Goal: Task Accomplishment & Management: Manage account settings

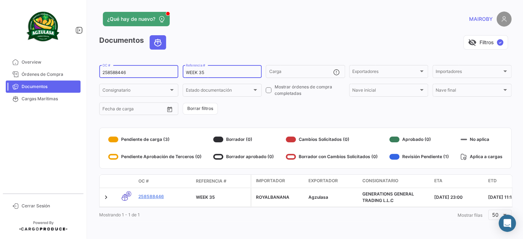
drag, startPoint x: 151, startPoint y: 72, endPoint x: 215, endPoint y: 76, distance: 63.4
click at [82, 72] on mat-sidenav-container "Overview Órdenes de Compra Documentos Cargas Marítimas Cerrar Sesión ¿Qué hay d…" at bounding box center [261, 119] width 523 height 239
paste input "6428358850"
type input "6428358850"
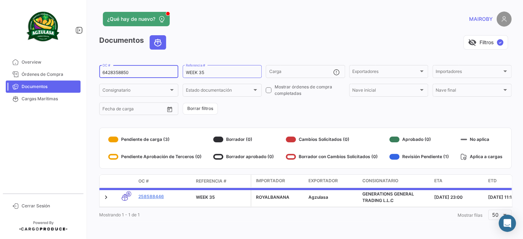
click at [313, 108] on form "6428358850 OC # WEEK 35 Referencia # Carga Exportadores Exportadores Importador…" at bounding box center [305, 90] width 412 height 52
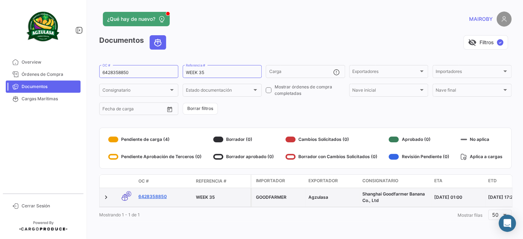
click at [149, 196] on link "6428358850" at bounding box center [164, 196] width 52 height 6
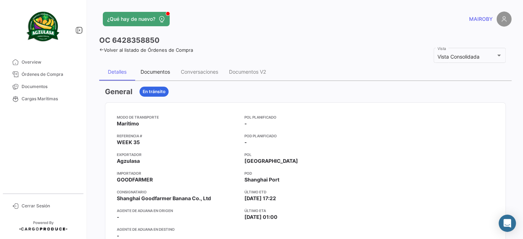
click at [159, 76] on div "Documentos" at bounding box center [155, 71] width 40 height 17
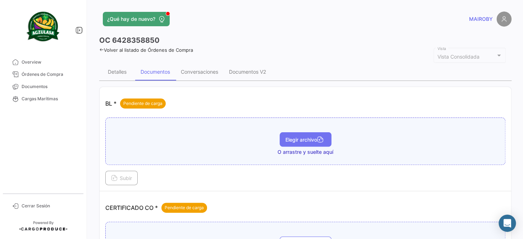
click at [298, 137] on span "Elegir archivo" at bounding box center [306, 140] width 40 height 6
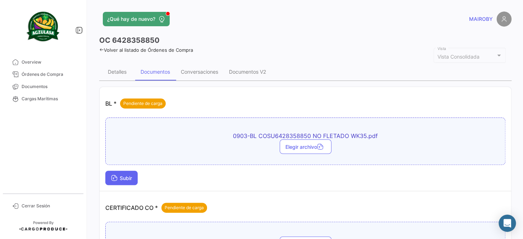
click at [121, 181] on button "Subir" at bounding box center [121, 178] width 32 height 14
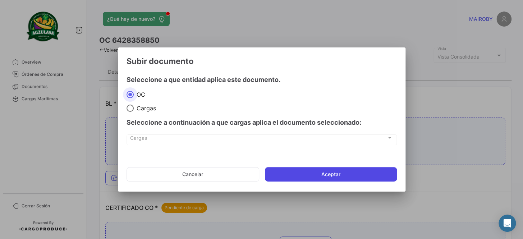
click at [334, 174] on button "Aceptar" at bounding box center [331, 174] width 132 height 14
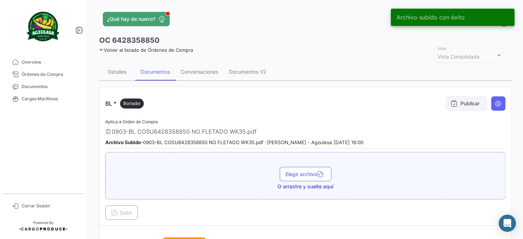
click at [453, 108] on button "Publicar" at bounding box center [466, 103] width 41 height 14
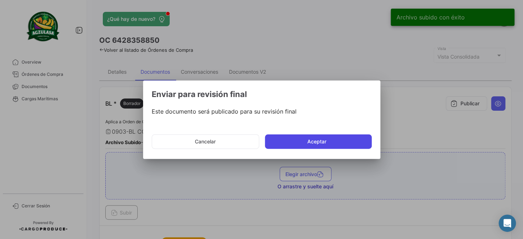
click at [327, 138] on button "Aceptar" at bounding box center [318, 141] width 107 height 14
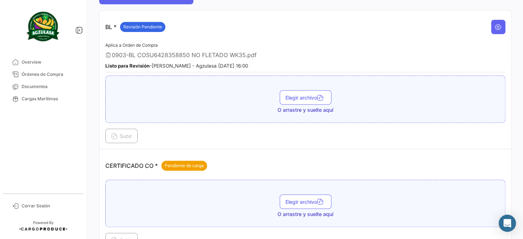
scroll to position [131, 0]
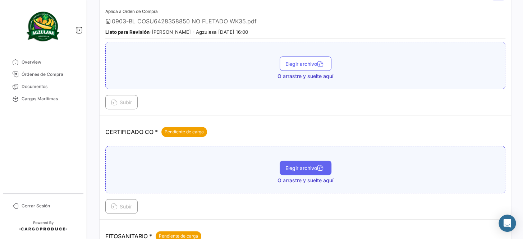
click at [298, 170] on button "Elegir archivo" at bounding box center [306, 168] width 52 height 14
click at [304, 170] on button "Elegir archivo" at bounding box center [306, 168] width 52 height 14
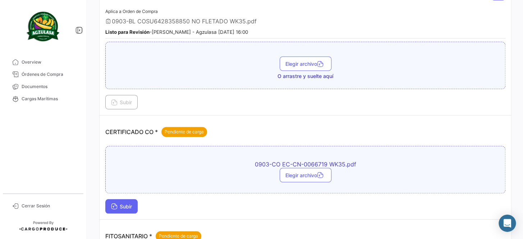
click at [127, 204] on span "Subir" at bounding box center [121, 207] width 21 height 6
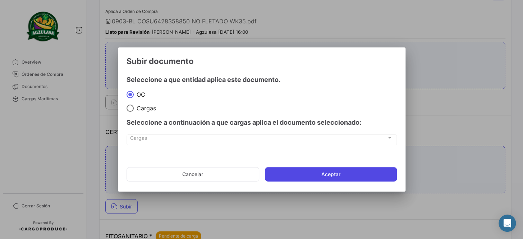
click at [318, 174] on button "Aceptar" at bounding box center [331, 174] width 132 height 14
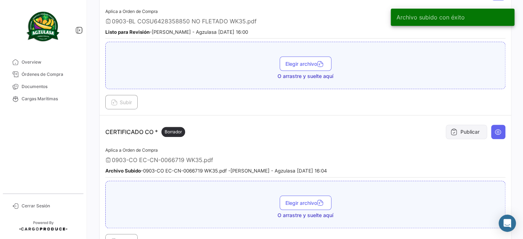
click at [452, 131] on icon at bounding box center [454, 131] width 7 height 7
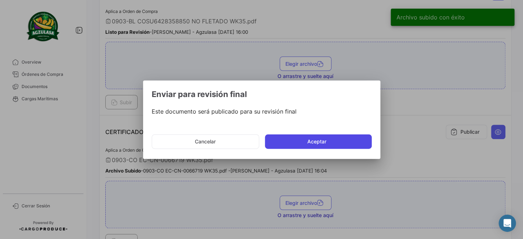
click at [348, 140] on button "Aceptar" at bounding box center [318, 141] width 107 height 14
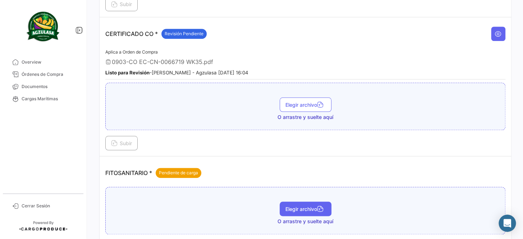
scroll to position [261, 0]
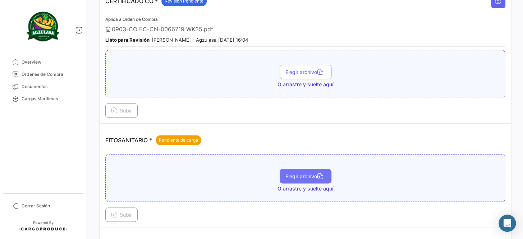
click at [290, 173] on span "Elegir archivo" at bounding box center [306, 176] width 40 height 6
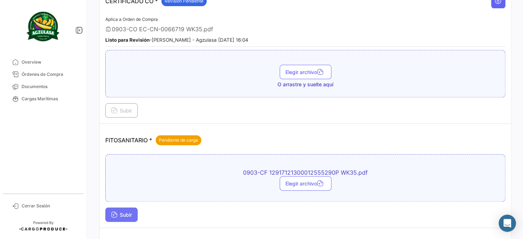
click at [119, 208] on button "Subir" at bounding box center [121, 215] width 32 height 14
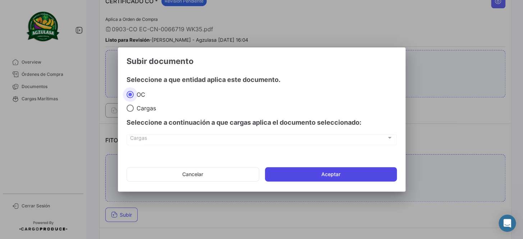
click at [290, 169] on button "Aceptar" at bounding box center [331, 174] width 132 height 14
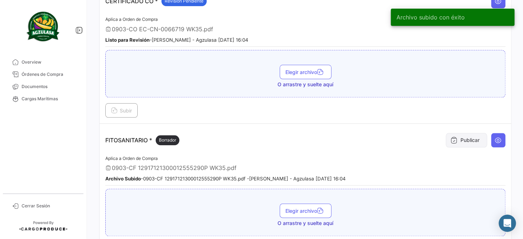
click at [467, 136] on button "Publicar" at bounding box center [466, 140] width 41 height 14
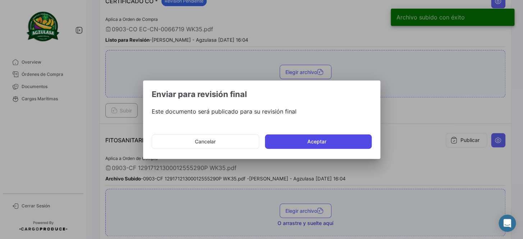
click at [320, 143] on button "Aceptar" at bounding box center [318, 141] width 107 height 14
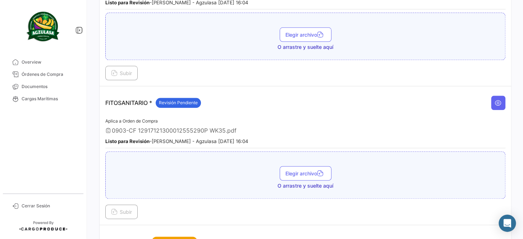
scroll to position [295, 0]
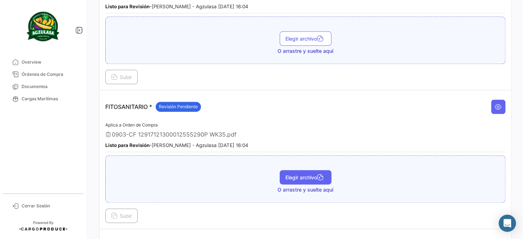
click at [313, 174] on span "Elegir archivo" at bounding box center [306, 177] width 40 height 6
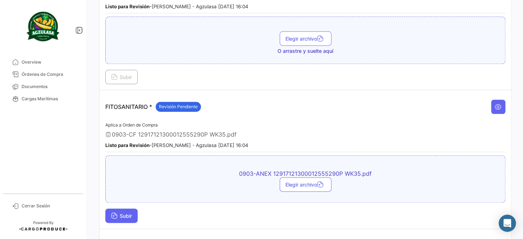
click at [117, 213] on icon at bounding box center [114, 216] width 6 height 6
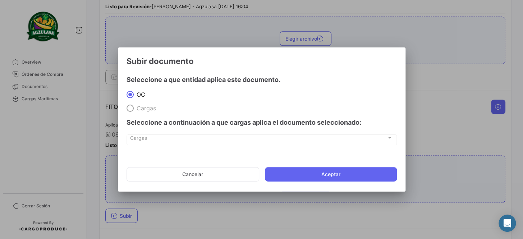
click at [303, 182] on mat-dialog-actions "Cancelar Aceptar" at bounding box center [262, 174] width 270 height 24
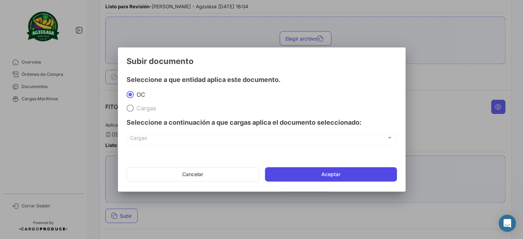
click at [305, 177] on button "Aceptar" at bounding box center [331, 174] width 132 height 14
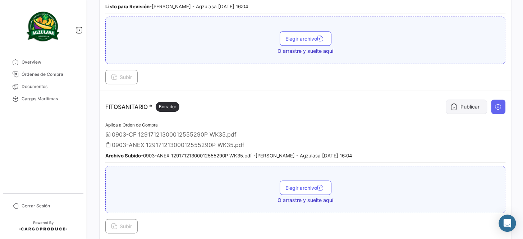
click at [455, 106] on button "Publicar" at bounding box center [466, 107] width 41 height 14
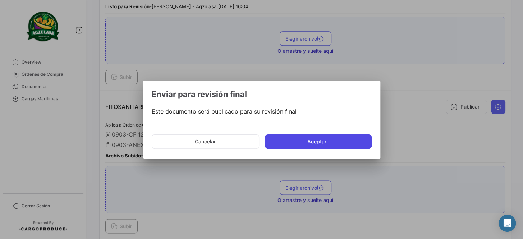
click at [331, 135] on button "Aceptar" at bounding box center [318, 141] width 107 height 14
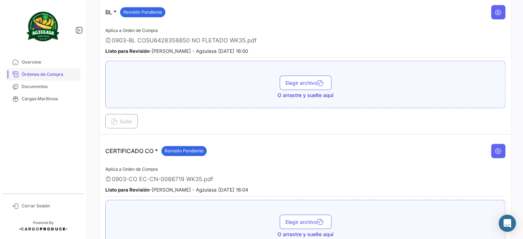
scroll to position [32, 0]
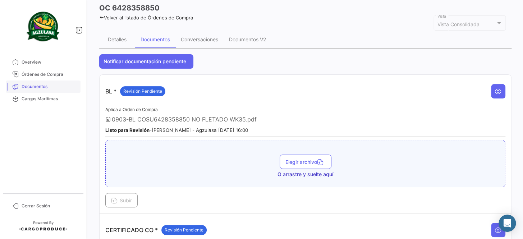
drag, startPoint x: 43, startPoint y: 88, endPoint x: 56, endPoint y: 82, distance: 14.8
click at [43, 88] on span "Documentos" at bounding box center [50, 86] width 56 height 6
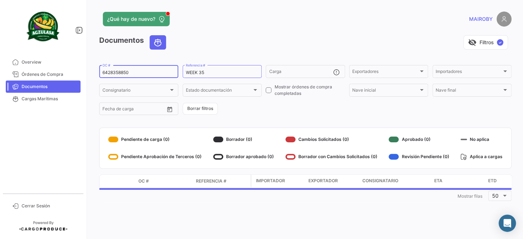
drag, startPoint x: 125, startPoint y: 72, endPoint x: 143, endPoint y: 80, distance: 19.6
click at [76, 74] on mat-sidenav-container "Overview Órdenes de Compra Documentos Cargas Marítimas Cerrar Sesión ¿Qué hay d…" at bounding box center [261, 119] width 523 height 239
paste input "258588446"
type input "258588446"
click at [266, 104] on form "258588446 OC # WEEK 35 Referencia # Carga Exportadores Exportadores Importadore…" at bounding box center [305, 90] width 412 height 52
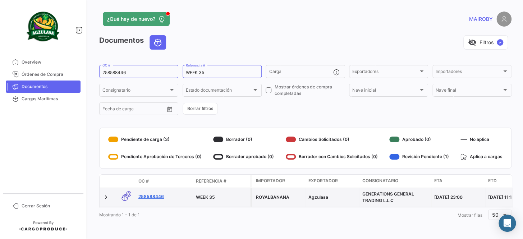
click at [159, 196] on link "258588446" at bounding box center [164, 196] width 52 height 6
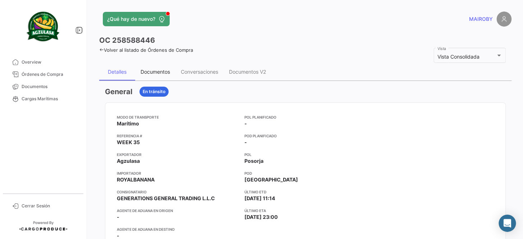
click at [159, 65] on div "Documentos" at bounding box center [155, 71] width 40 height 17
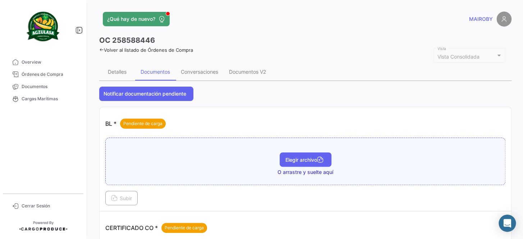
click at [296, 158] on span "Elegir archivo" at bounding box center [306, 160] width 40 height 6
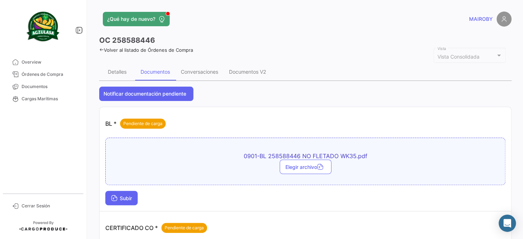
click at [125, 196] on span "Subir" at bounding box center [121, 198] width 21 height 6
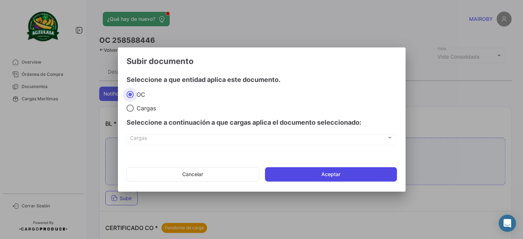
click at [315, 174] on button "Aceptar" at bounding box center [331, 174] width 132 height 14
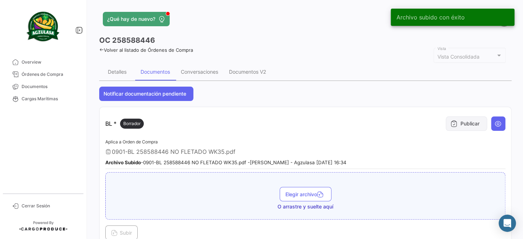
click at [462, 122] on button "Publicar" at bounding box center [466, 124] width 41 height 14
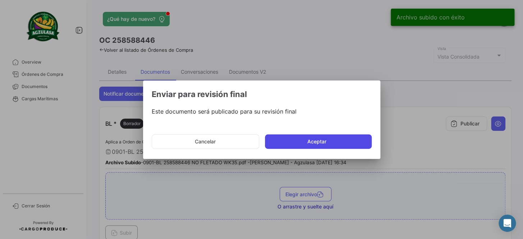
click at [330, 137] on button "Aceptar" at bounding box center [318, 141] width 107 height 14
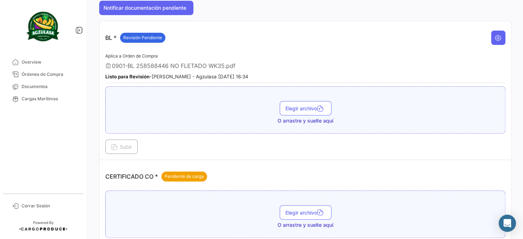
scroll to position [131, 0]
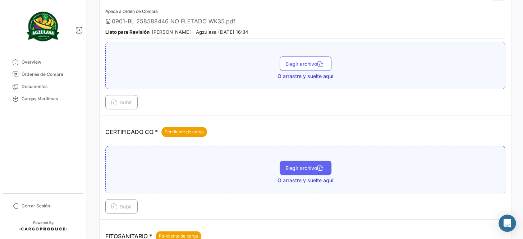
click at [297, 161] on button "Elegir archivo" at bounding box center [306, 168] width 52 height 14
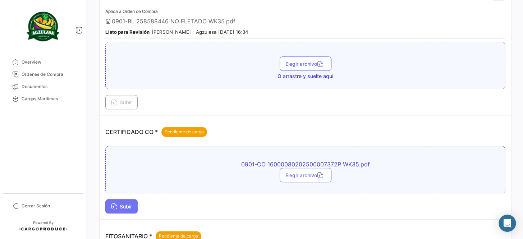
click at [129, 201] on button "Subir" at bounding box center [121, 206] width 32 height 14
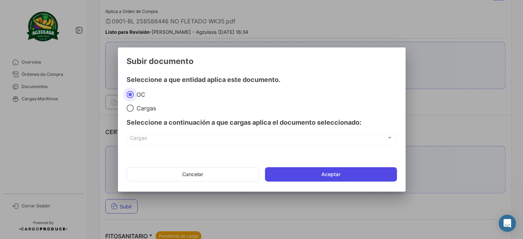
click at [313, 174] on button "Aceptar" at bounding box center [331, 174] width 132 height 14
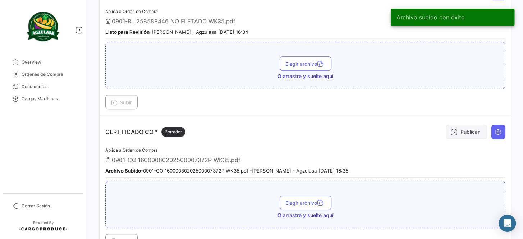
click at [461, 125] on button "Publicar" at bounding box center [466, 132] width 41 height 14
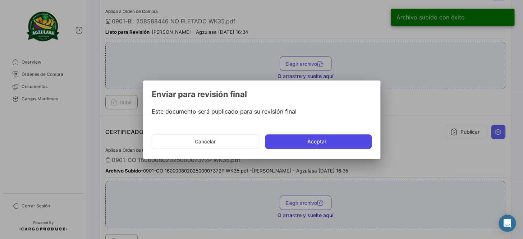
click at [339, 134] on button "Aceptar" at bounding box center [318, 141] width 107 height 14
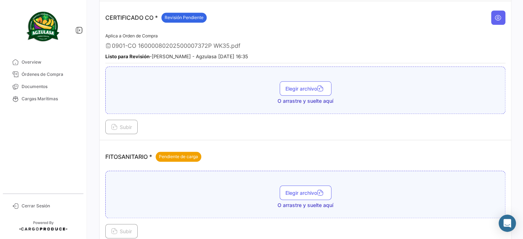
scroll to position [261, 0]
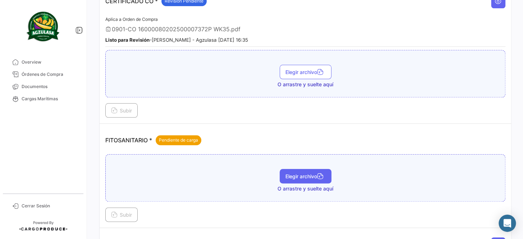
click at [306, 174] on span "Elegir archivo" at bounding box center [306, 176] width 40 height 6
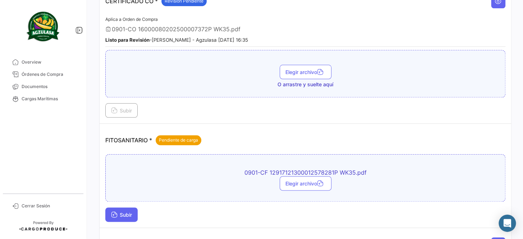
click at [116, 212] on icon at bounding box center [114, 215] width 6 height 6
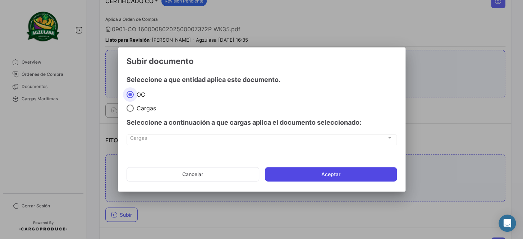
click at [301, 172] on button "Aceptar" at bounding box center [331, 174] width 132 height 14
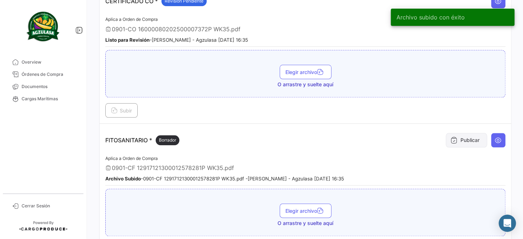
click at [452, 137] on icon at bounding box center [454, 140] width 7 height 7
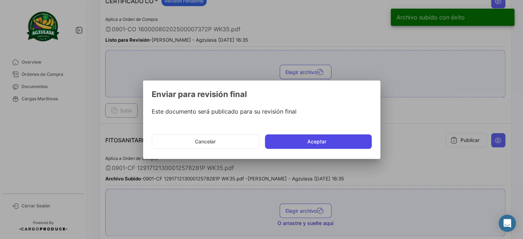
click at [334, 141] on button "Aceptar" at bounding box center [318, 141] width 107 height 14
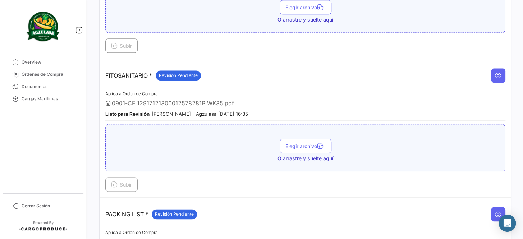
scroll to position [327, 0]
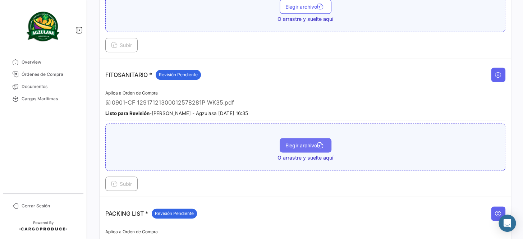
click at [299, 143] on span "Elegir archivo" at bounding box center [306, 145] width 40 height 6
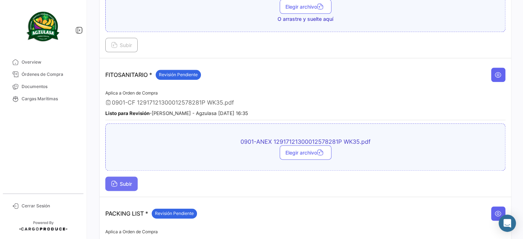
click at [120, 181] on span "Subir" at bounding box center [121, 184] width 21 height 6
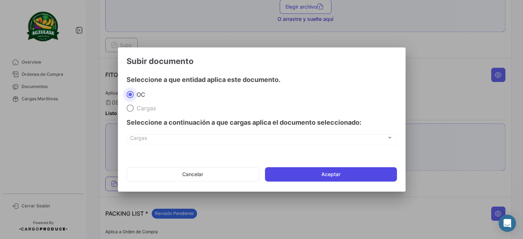
click at [332, 168] on button "Aceptar" at bounding box center [331, 174] width 132 height 14
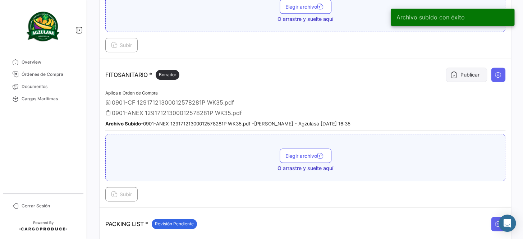
click at [452, 75] on icon at bounding box center [454, 74] width 7 height 7
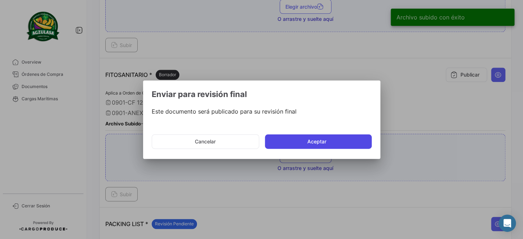
click at [309, 138] on button "Aceptar" at bounding box center [318, 141] width 107 height 14
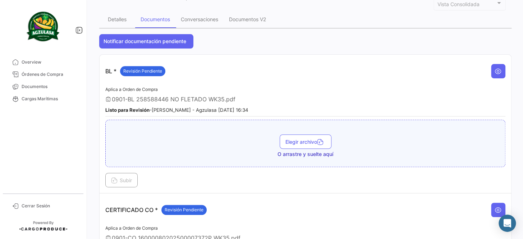
scroll to position [32, 0]
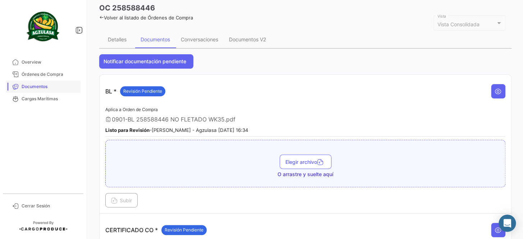
click at [47, 87] on span "Documentos" at bounding box center [50, 86] width 56 height 6
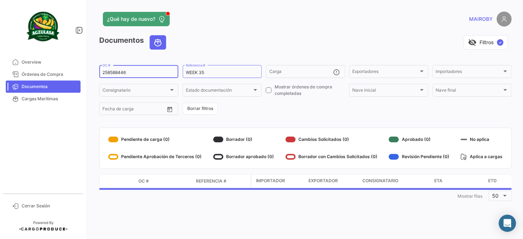
drag, startPoint x: 146, startPoint y: 74, endPoint x: 82, endPoint y: 74, distance: 64.4
click at [82, 74] on mat-sidenav-container "Overview Órdenes de Compra Documentos Cargas Marítimas Cerrar Sesión ¿Qué hay d…" at bounding box center [261, 119] width 523 height 239
paste input "GYEA68964700"
type input "GYEA68964700"
click at [261, 114] on form "GYEA68964700 OC # WEEK 35 Referencia # Carga Exportadores Exportadores Importad…" at bounding box center [305, 90] width 412 height 52
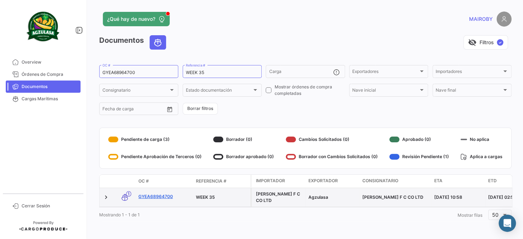
click at [156, 195] on link "GYEA68964700" at bounding box center [164, 196] width 52 height 6
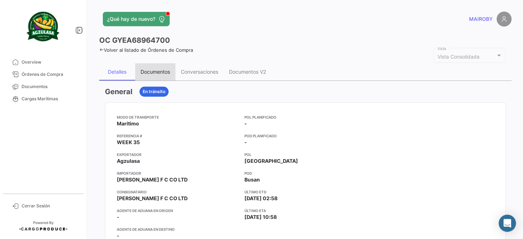
click at [156, 72] on div "Documentos" at bounding box center [155, 72] width 29 height 6
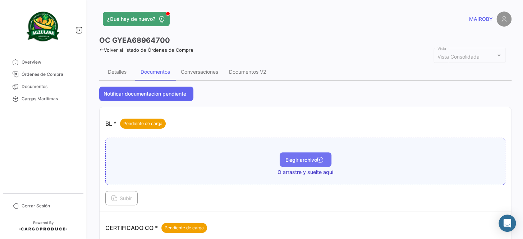
click at [310, 157] on span "Elegir archivo" at bounding box center [306, 160] width 40 height 6
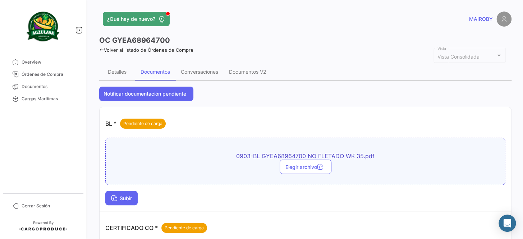
click at [120, 196] on span "Subir" at bounding box center [121, 198] width 21 height 6
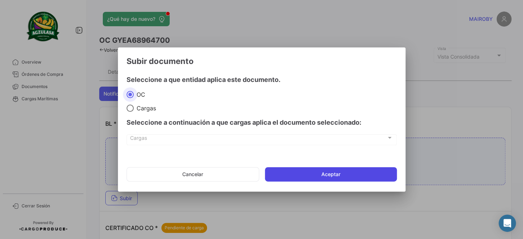
click at [332, 168] on button "Aceptar" at bounding box center [331, 174] width 132 height 14
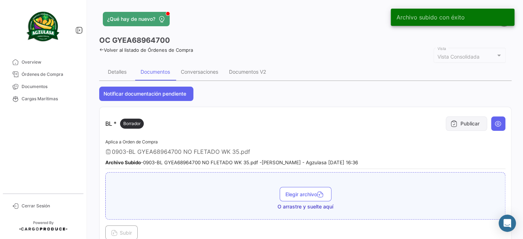
click at [461, 119] on button "Publicar" at bounding box center [466, 124] width 41 height 14
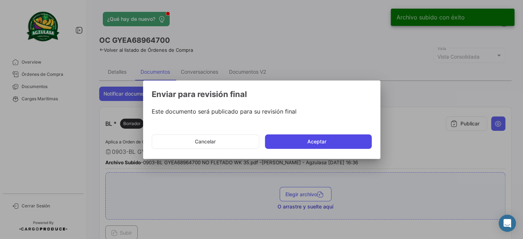
click at [343, 139] on button "Aceptar" at bounding box center [318, 141] width 107 height 14
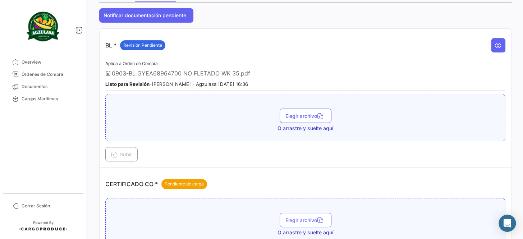
scroll to position [98, 0]
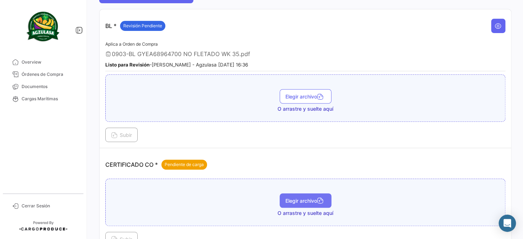
click at [302, 198] on span "Elegir archivo" at bounding box center [306, 201] width 40 height 6
click at [319, 150] on td "CERTIFICADO CO * Pendiente de carga Elegir archivo O arrastre y suelte aquí Sub…" at bounding box center [306, 200] width 412 height 104
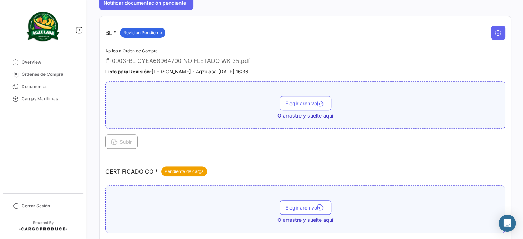
scroll to position [131, 0]
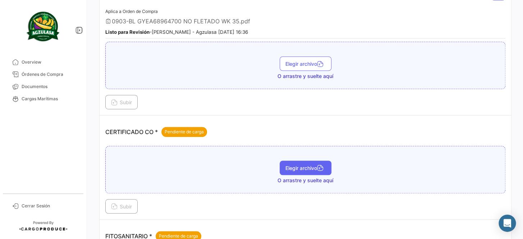
click at [309, 167] on span "Elegir archivo" at bounding box center [306, 168] width 40 height 6
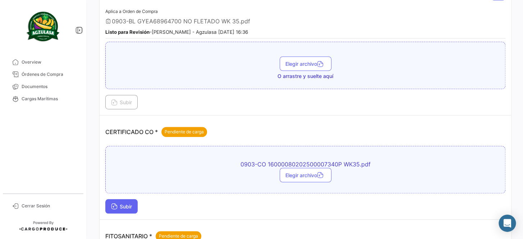
click at [119, 204] on span "Subir" at bounding box center [121, 207] width 21 height 6
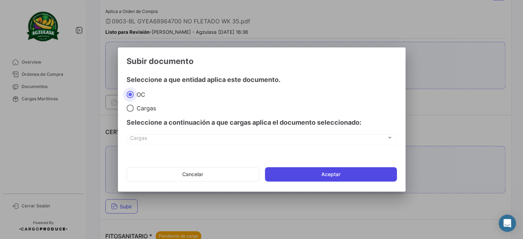
click at [327, 173] on button "Aceptar" at bounding box center [331, 174] width 132 height 14
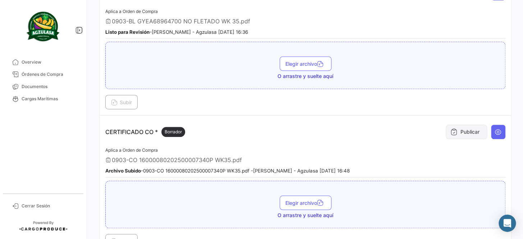
click at [456, 129] on button "Publicar" at bounding box center [466, 132] width 41 height 14
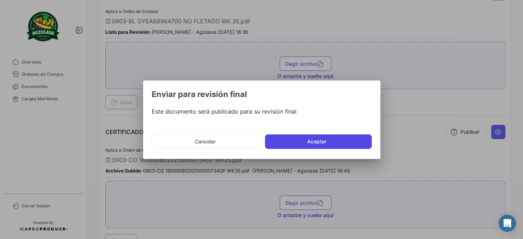
click at [319, 141] on button "Aceptar" at bounding box center [318, 141] width 107 height 14
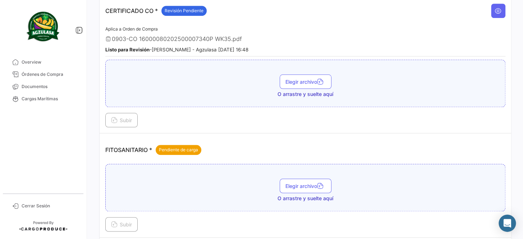
scroll to position [261, 0]
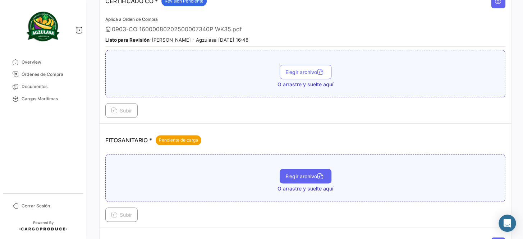
click at [301, 173] on span "Elegir archivo" at bounding box center [306, 176] width 40 height 6
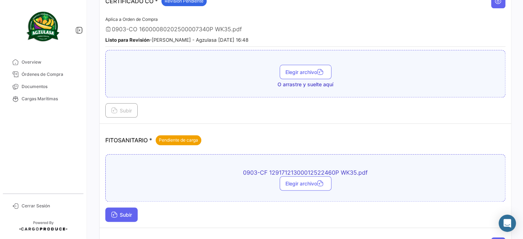
click at [115, 212] on icon at bounding box center [114, 215] width 6 height 6
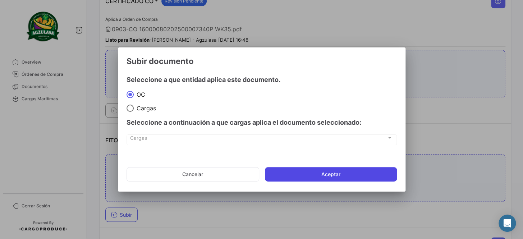
click at [305, 174] on button "Aceptar" at bounding box center [331, 174] width 132 height 14
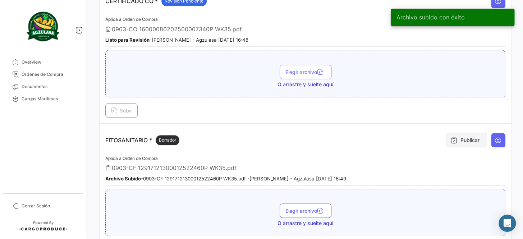
click at [454, 140] on button "Publicar" at bounding box center [466, 140] width 41 height 14
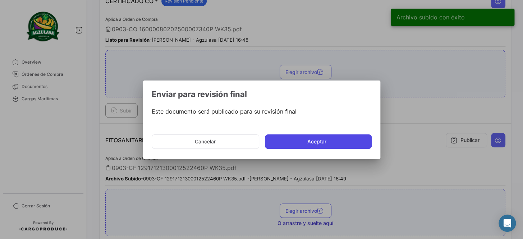
click at [346, 145] on button "Aceptar" at bounding box center [318, 141] width 107 height 14
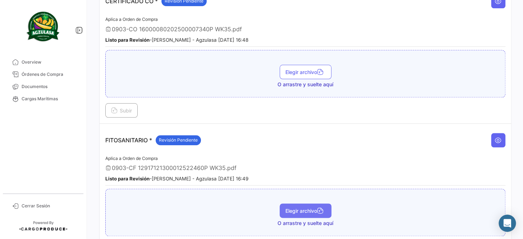
click at [309, 208] on span "Elegir archivo" at bounding box center [306, 211] width 40 height 6
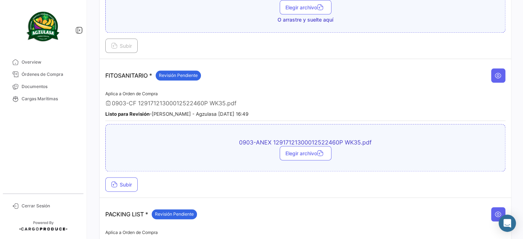
scroll to position [327, 0]
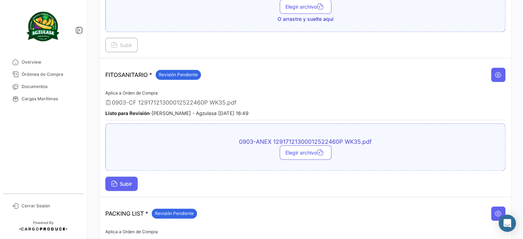
click at [124, 177] on button "Subir" at bounding box center [121, 184] width 32 height 14
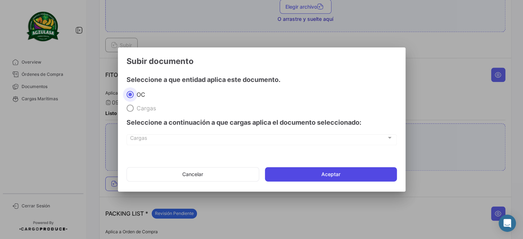
click at [328, 171] on button "Aceptar" at bounding box center [331, 174] width 132 height 14
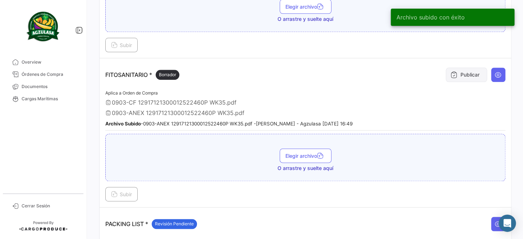
click at [458, 76] on button "Publicar" at bounding box center [466, 75] width 41 height 14
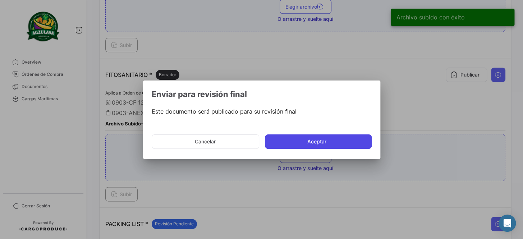
click at [309, 144] on button "Aceptar" at bounding box center [318, 141] width 107 height 14
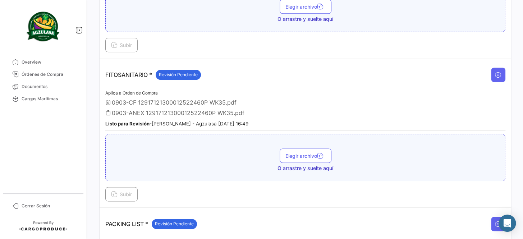
click at [349, 120] on div "Listo para Revisión - [PERSON_NAME] - Agzulasa [DATE] 16:49" at bounding box center [305, 123] width 400 height 7
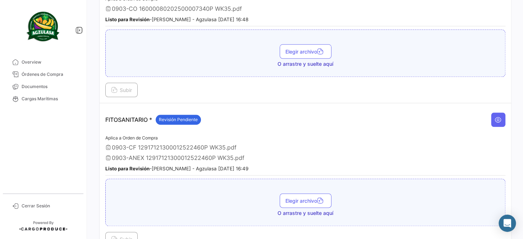
scroll to position [294, 0]
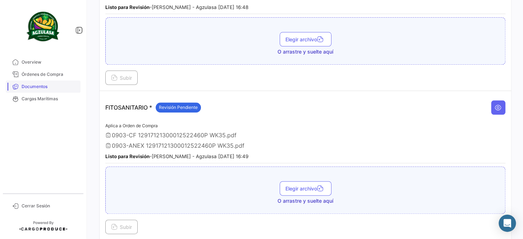
click at [50, 85] on span "Documentos" at bounding box center [50, 86] width 56 height 6
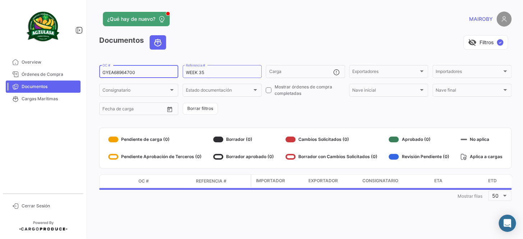
drag, startPoint x: 100, startPoint y: 73, endPoint x: 88, endPoint y: 74, distance: 12.3
click at [88, 74] on div "¿Qué hay de nuevo? [PERSON_NAME] Documentos visibility_off Filtros ✓ GYEA689647…" at bounding box center [306, 119] width 436 height 239
paste input "979840"
type input "GYEA97984000"
click at [263, 104] on form "GYEA97984000 OC # WEEK 35 Referencia # Carga Exportadores Exportadores Importad…" at bounding box center [305, 90] width 412 height 52
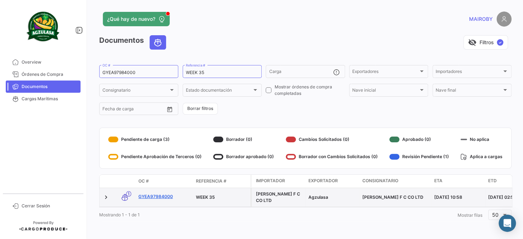
click at [160, 194] on link "GYEA97984000" at bounding box center [164, 196] width 52 height 6
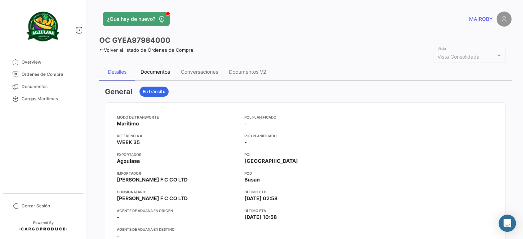
click at [158, 72] on div "Documentos" at bounding box center [155, 72] width 29 height 6
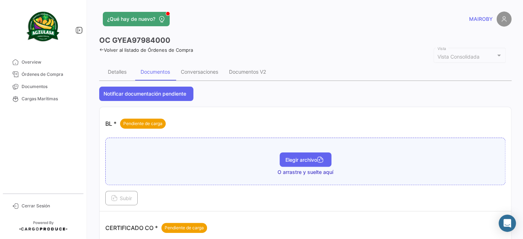
click at [306, 157] on span "Elegir archivo" at bounding box center [306, 160] width 40 height 6
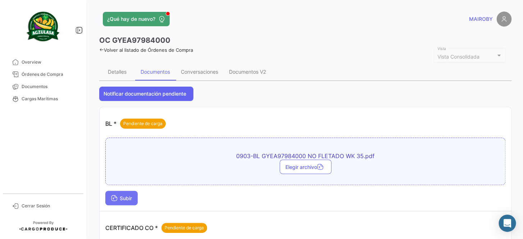
click at [129, 198] on span "Subir" at bounding box center [121, 198] width 21 height 6
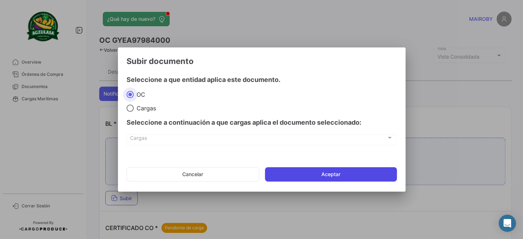
click at [294, 173] on button "Aceptar" at bounding box center [331, 174] width 132 height 14
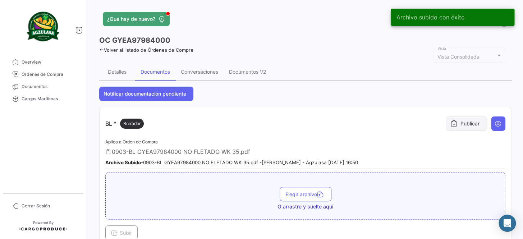
click at [457, 124] on button "Publicar" at bounding box center [466, 124] width 41 height 14
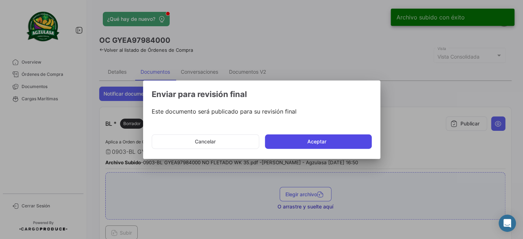
click at [333, 137] on button "Aceptar" at bounding box center [318, 141] width 107 height 14
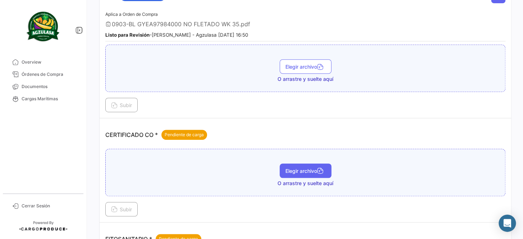
scroll to position [131, 0]
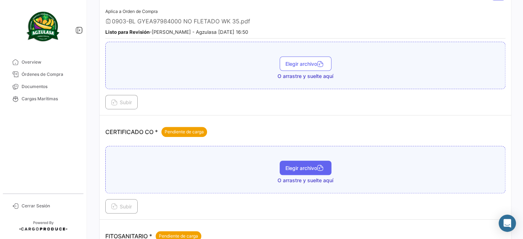
click at [307, 167] on span "Elegir archivo" at bounding box center [306, 168] width 40 height 6
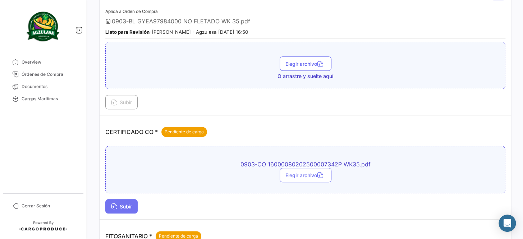
click at [125, 204] on span "Subir" at bounding box center [121, 207] width 21 height 6
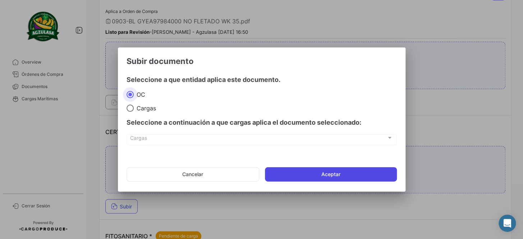
click at [288, 174] on button "Aceptar" at bounding box center [331, 174] width 132 height 14
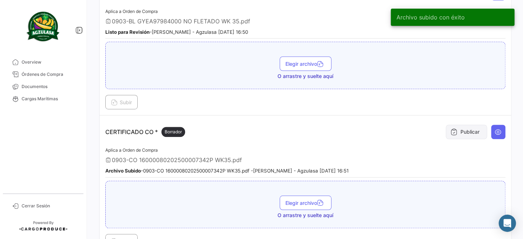
click at [460, 129] on button "Publicar" at bounding box center [466, 132] width 41 height 14
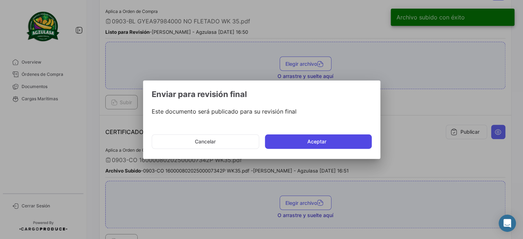
click at [341, 142] on button "Aceptar" at bounding box center [318, 141] width 107 height 14
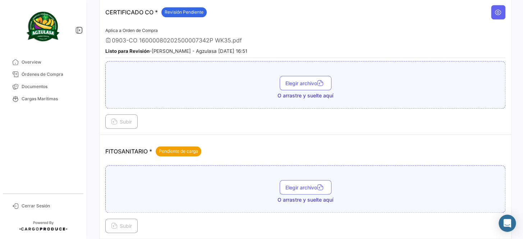
scroll to position [261, 0]
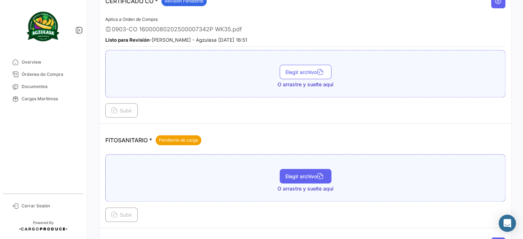
click at [310, 169] on button "Elegir archivo" at bounding box center [306, 176] width 52 height 14
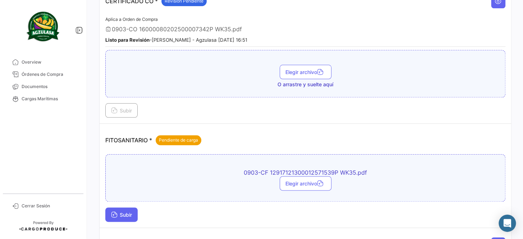
click at [120, 212] on span "Subir" at bounding box center [121, 215] width 21 height 6
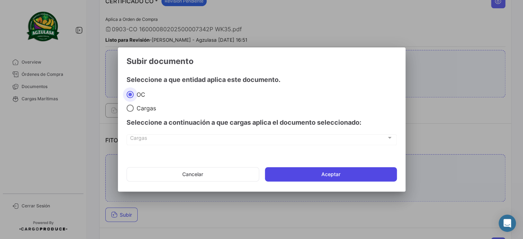
click at [311, 174] on button "Aceptar" at bounding box center [331, 174] width 132 height 14
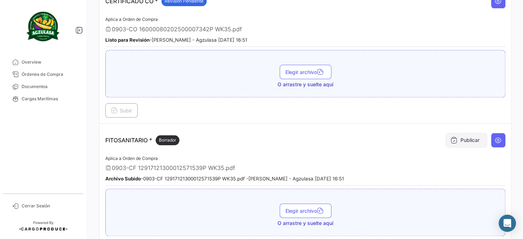
click at [461, 133] on button "Publicar" at bounding box center [466, 140] width 41 height 14
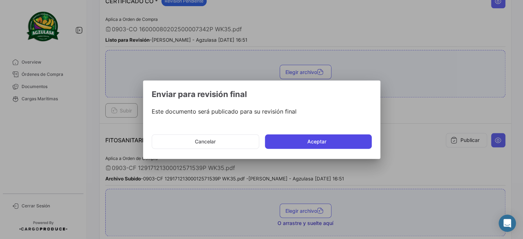
click at [318, 142] on button "Aceptar" at bounding box center [318, 141] width 107 height 14
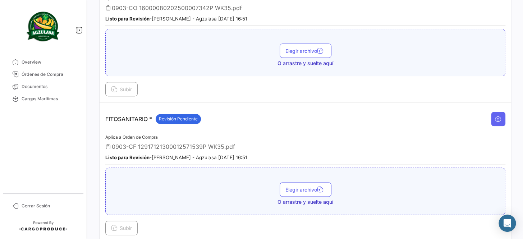
scroll to position [294, 0]
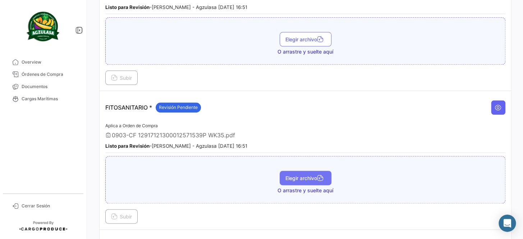
click at [292, 175] on span "Elegir archivo" at bounding box center [306, 178] width 40 height 6
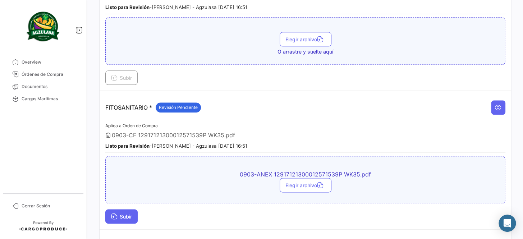
click at [128, 209] on button "Subir" at bounding box center [121, 216] width 32 height 14
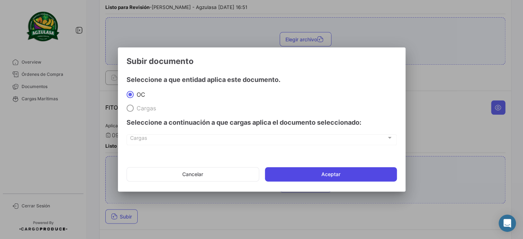
click at [352, 172] on button "Aceptar" at bounding box center [331, 174] width 132 height 14
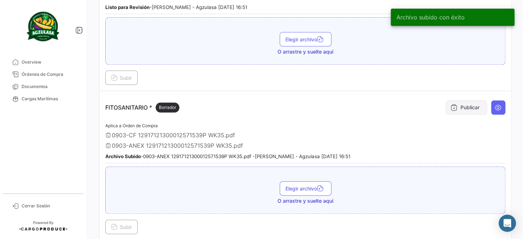
click at [453, 108] on icon at bounding box center [454, 107] width 7 height 7
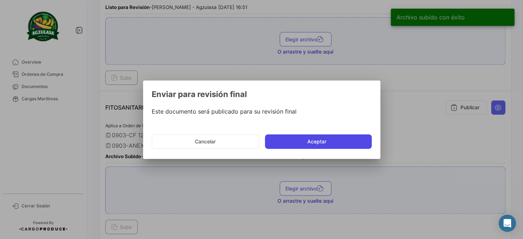
click at [334, 137] on button "Aceptar" at bounding box center [318, 141] width 107 height 14
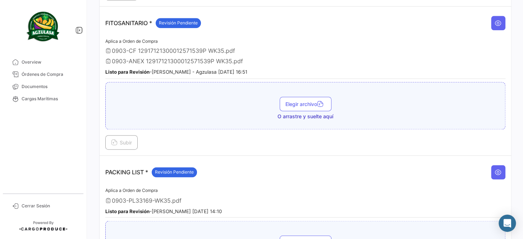
scroll to position [392, 0]
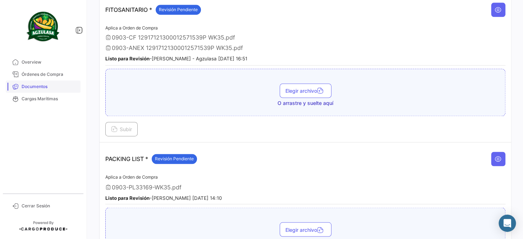
click at [68, 86] on span "Documentos" at bounding box center [50, 86] width 56 height 6
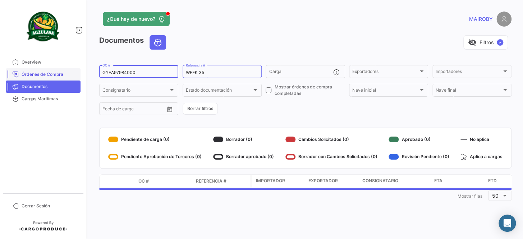
drag, startPoint x: 123, startPoint y: 72, endPoint x: 48, endPoint y: 79, distance: 74.8
click at [31, 80] on mat-sidenav-container "Overview Órdenes de Compra Documentos Cargas Marítimas Cerrar Sesión ¿Qué hay d…" at bounding box center [261, 119] width 523 height 239
paste input "F181466"
type input "GYEF18146600"
click at [267, 113] on form "GYEF18146600 OC # WEEK 35 Referencia # Carga Exportadores Exportadores Importad…" at bounding box center [305, 90] width 412 height 52
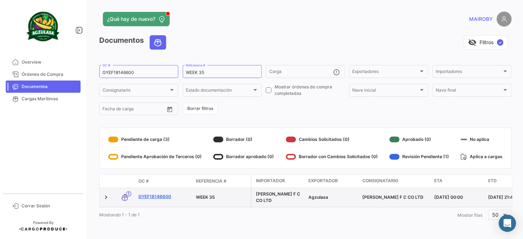
click at [157, 195] on link "GYEF18146600" at bounding box center [164, 196] width 52 height 6
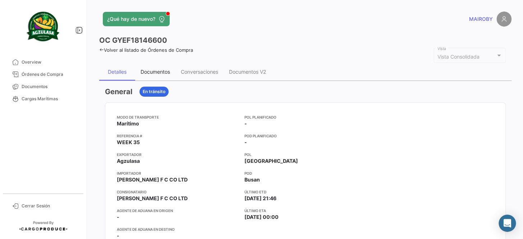
click at [160, 73] on div "Documentos" at bounding box center [155, 72] width 29 height 6
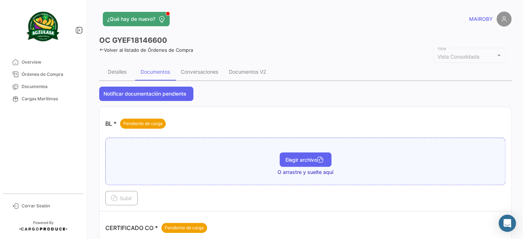
click at [296, 157] on span "Elegir archivo" at bounding box center [306, 160] width 40 height 6
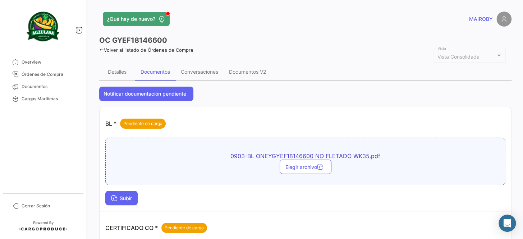
click at [129, 198] on span "Subir" at bounding box center [121, 198] width 21 height 6
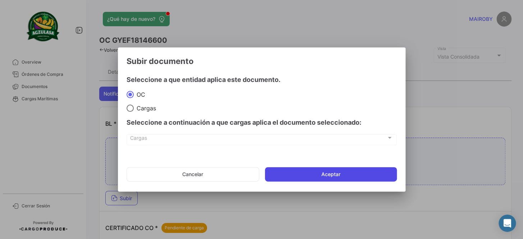
click at [342, 172] on button "Aceptar" at bounding box center [331, 174] width 132 height 14
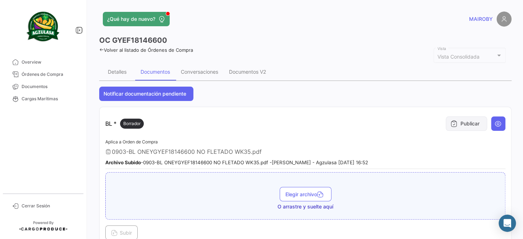
click at [464, 120] on button "Publicar" at bounding box center [466, 124] width 41 height 14
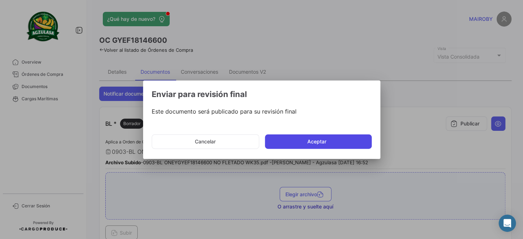
click at [315, 141] on button "Aceptar" at bounding box center [318, 141] width 107 height 14
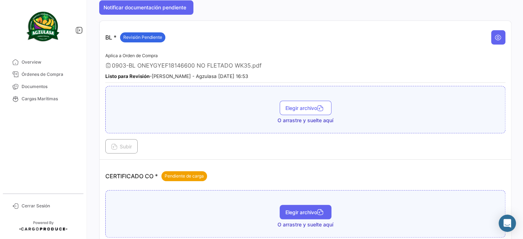
scroll to position [98, 0]
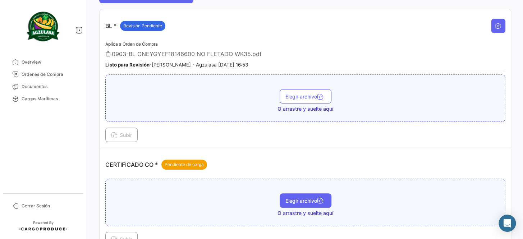
click at [294, 198] on span "Elegir archivo" at bounding box center [306, 201] width 40 height 6
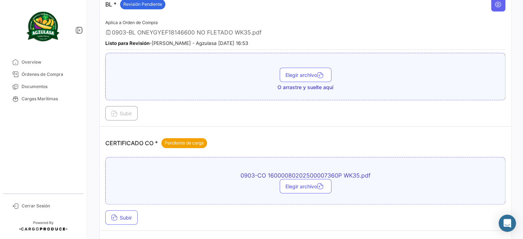
scroll to position [131, 0]
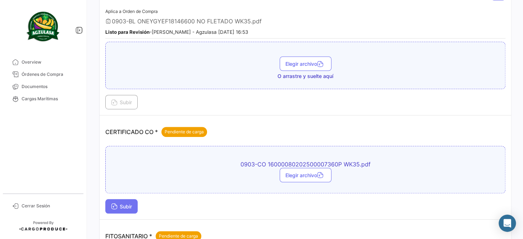
click at [134, 203] on button "Subir" at bounding box center [121, 206] width 32 height 14
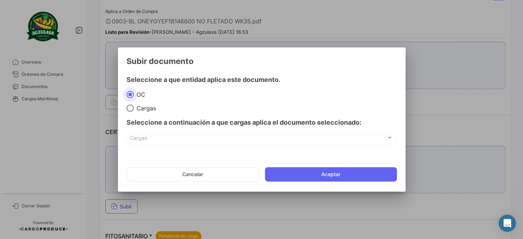
click at [315, 166] on mat-dialog-actions "Cancelar Aceptar" at bounding box center [262, 174] width 270 height 24
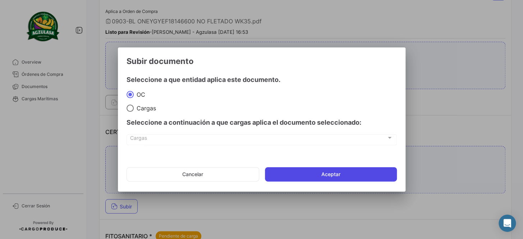
click at [315, 168] on button "Aceptar" at bounding box center [331, 174] width 132 height 14
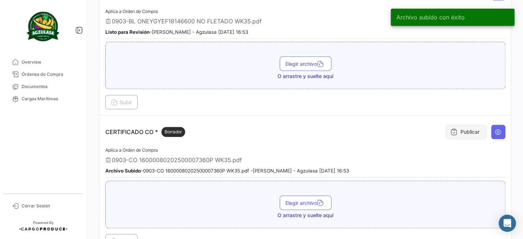
click at [457, 134] on button "Publicar" at bounding box center [466, 132] width 41 height 14
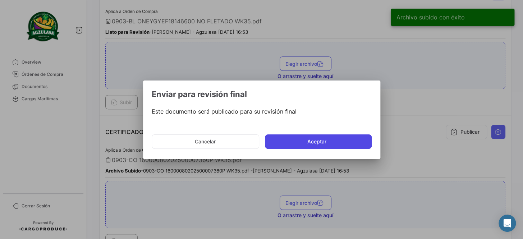
click at [320, 141] on button "Aceptar" at bounding box center [318, 141] width 107 height 14
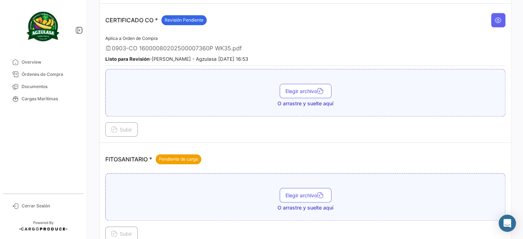
scroll to position [261, 0]
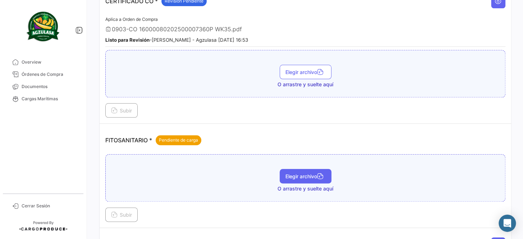
click at [303, 169] on button "Elegir archivo" at bounding box center [306, 176] width 52 height 14
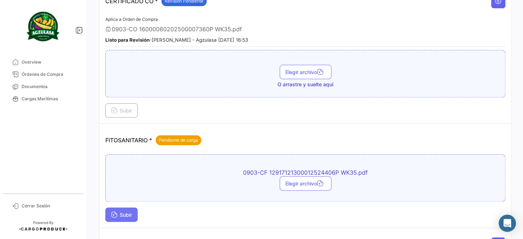
click at [127, 212] on span "Subir" at bounding box center [121, 215] width 21 height 6
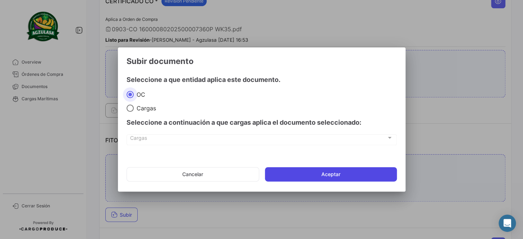
click at [327, 173] on button "Aceptar" at bounding box center [331, 174] width 132 height 14
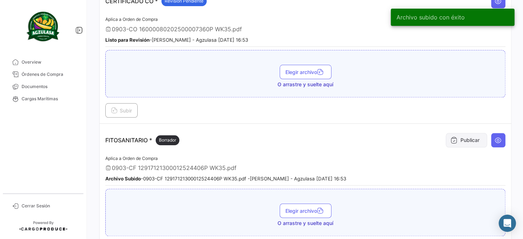
click at [457, 141] on button "Publicar" at bounding box center [466, 140] width 41 height 14
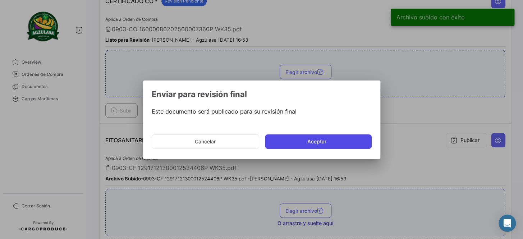
click at [311, 145] on button "Aceptar" at bounding box center [318, 141] width 107 height 14
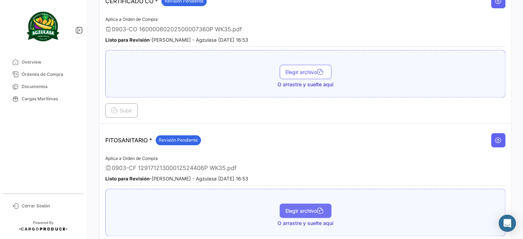
click at [297, 208] on span "Elegir archivo" at bounding box center [306, 211] width 40 height 6
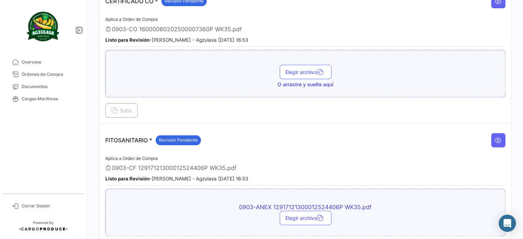
scroll to position [327, 0]
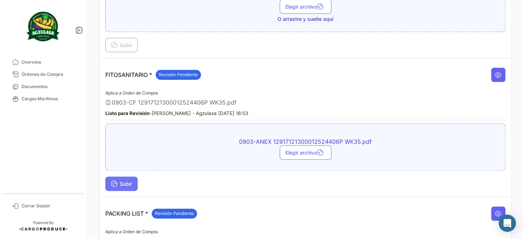
click at [127, 181] on span "Subir" at bounding box center [121, 184] width 21 height 6
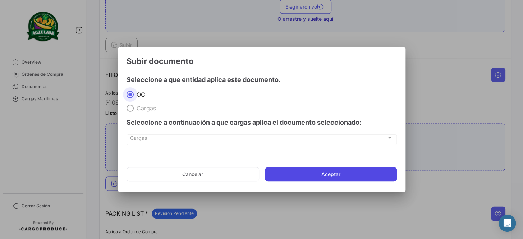
click at [316, 174] on button "Aceptar" at bounding box center [331, 174] width 132 height 14
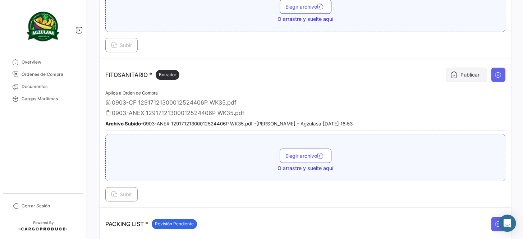
click at [459, 78] on button "Publicar" at bounding box center [466, 75] width 41 height 14
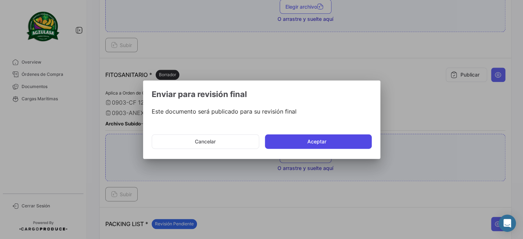
click at [324, 138] on button "Aceptar" at bounding box center [318, 141] width 107 height 14
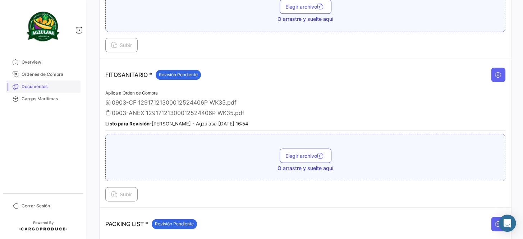
click at [55, 90] on link "Documentos" at bounding box center [43, 87] width 75 height 12
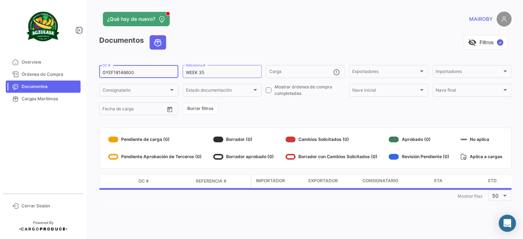
drag, startPoint x: 142, startPoint y: 70, endPoint x: 91, endPoint y: 76, distance: 51.7
click at [91, 76] on div "¿Qué hay de nuevo? [PERSON_NAME] Documentos visibility_off Filtros ✓ GYEF181466…" at bounding box center [306, 119] width 436 height 239
paste input "QL0411799"
type input "GQL0411799"
click at [262, 115] on form "GQL0411799 OC # WEEK 35 Referencia # Carga Exportadores Exportadores Importador…" at bounding box center [305, 90] width 412 height 52
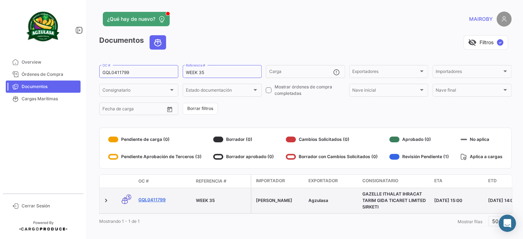
click at [161, 200] on link "GQL0411799" at bounding box center [164, 200] width 52 height 6
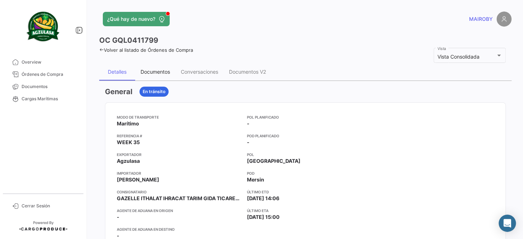
click at [161, 73] on div "Documentos" at bounding box center [155, 72] width 29 height 6
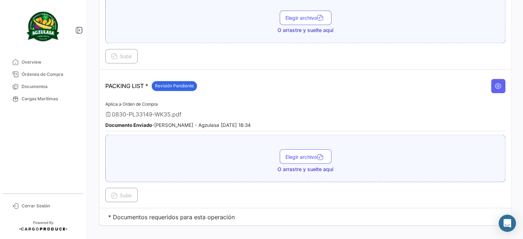
scroll to position [469, 0]
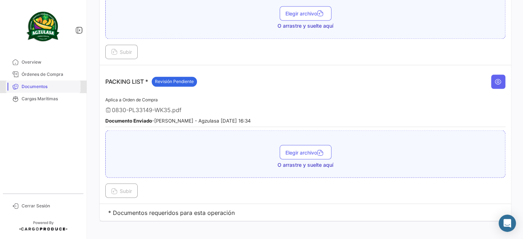
click at [60, 86] on span "Documentos" at bounding box center [50, 86] width 56 height 6
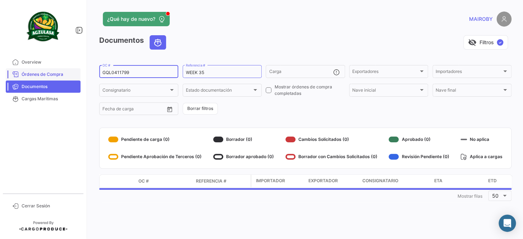
drag, startPoint x: 142, startPoint y: 73, endPoint x: 65, endPoint y: 73, distance: 77.0
click at [65, 73] on mat-sidenav-container "Overview Órdenes de Compra Documentos Cargas Marítimas Cerrar Sesión ¿Qué hay d…" at bounding box center [261, 119] width 523 height 239
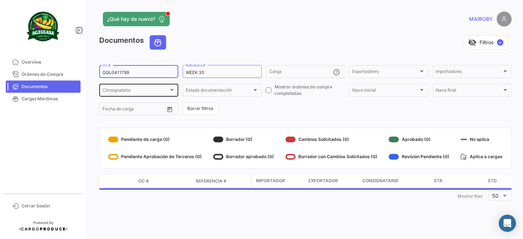
paste input "EBKG13990111"
type input "EBKG13990111"
click at [265, 106] on form "EBKG13990111 OC # WEEK 35 Referencia # Carga Exportadores Exportadores Importad…" at bounding box center [305, 90] width 412 height 52
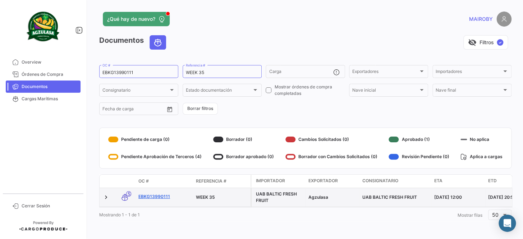
click at [159, 195] on link "EBKG13990111" at bounding box center [164, 196] width 52 height 6
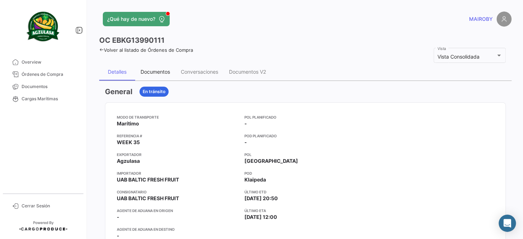
click at [165, 74] on div "Documentos" at bounding box center [155, 72] width 29 height 6
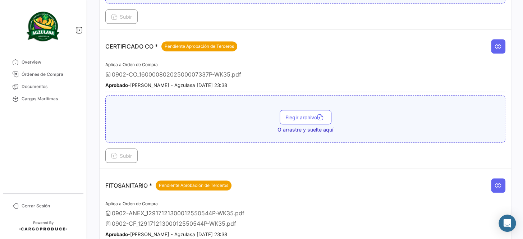
scroll to position [392, 0]
